Goal: Transaction & Acquisition: Purchase product/service

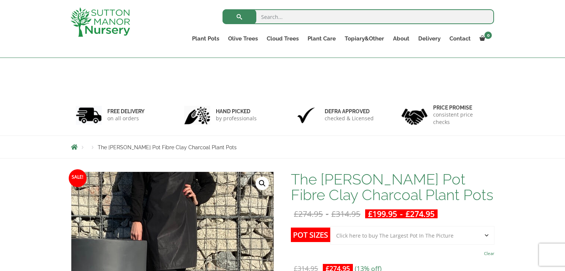
select select "Click here to buy The Largest Pot In The Picture"
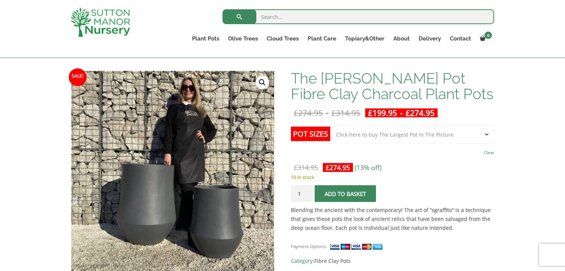
scroll to position [102, 0]
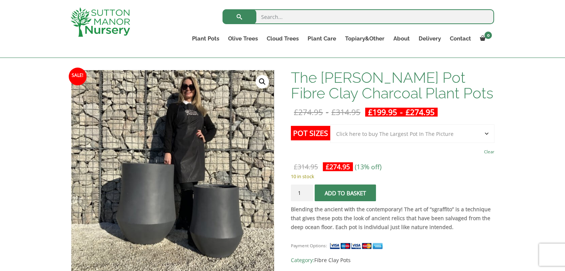
click at [340, 17] on input "search" at bounding box center [359, 16] width 272 height 15
type input "ivy"
click at [223, 9] on button "submit" at bounding box center [240, 16] width 34 height 15
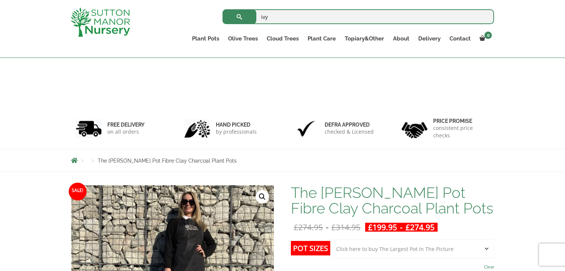
select select "Click here to buy The Largest Pot In The Picture"
